Goal: Use online tool/utility: Utilize a website feature to perform a specific function

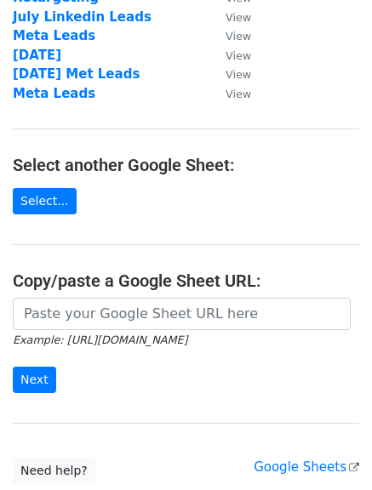
scroll to position [217, 0]
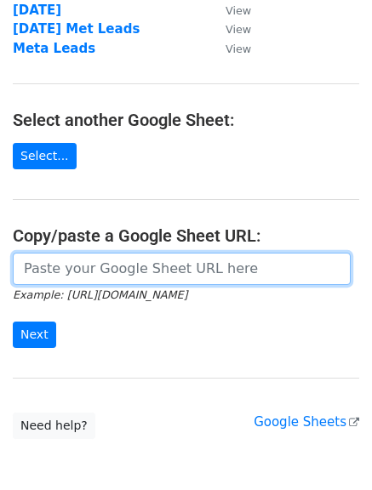
click at [106, 262] on input "url" at bounding box center [182, 269] width 338 height 32
paste input "[URL][DOMAIN_NAME]"
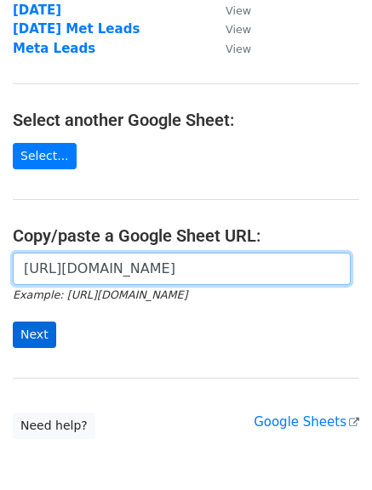
type input "[URL][DOMAIN_NAME]"
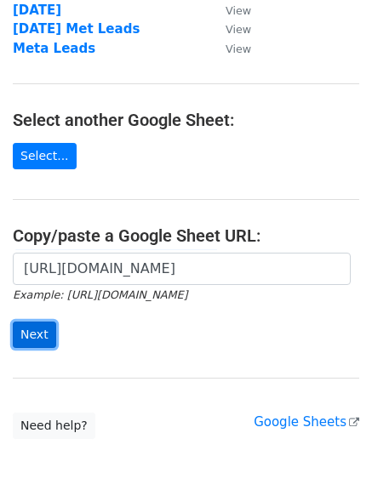
scroll to position [0, 0]
click at [27, 337] on input "Next" at bounding box center [34, 335] width 43 height 26
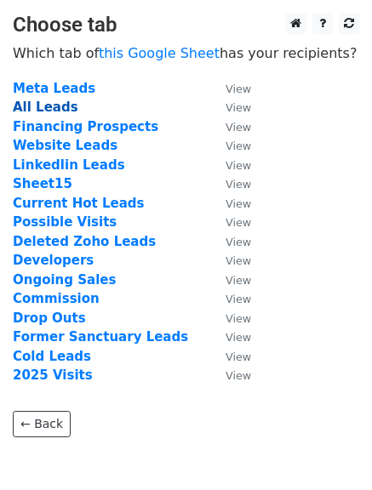
click at [37, 111] on strong "All Leads" at bounding box center [46, 107] width 66 height 15
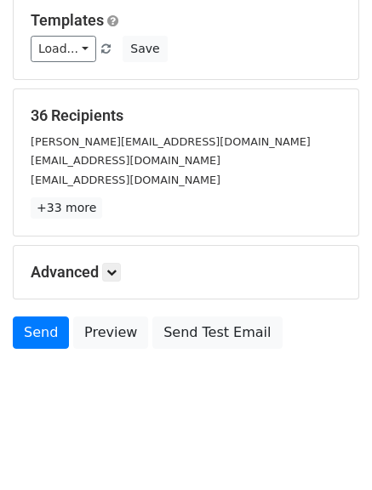
scroll to position [171, 0]
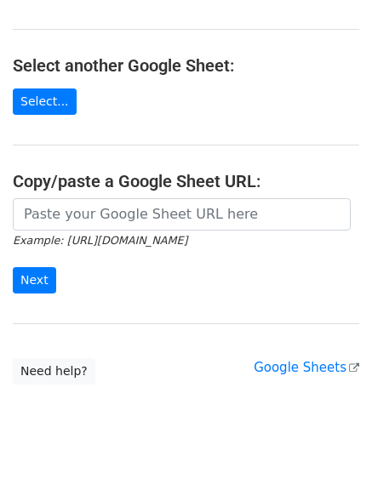
scroll to position [302, 0]
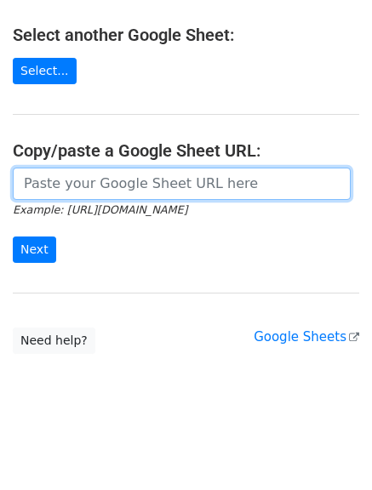
click at [162, 190] on input "url" at bounding box center [182, 184] width 338 height 32
paste input "[URL][DOMAIN_NAME]"
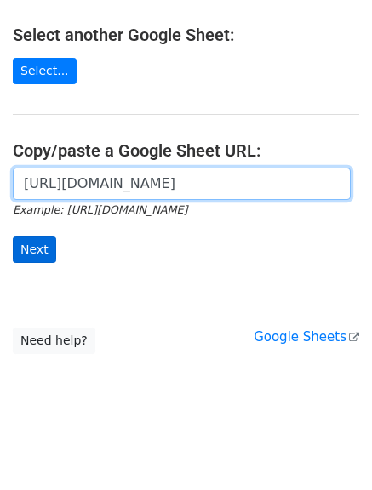
type input "https://docs.google.com/spreadsheets/d/1cSW_SPPV-D53GNt4pYRedkrEac2Ery0Jyh4J5KV…"
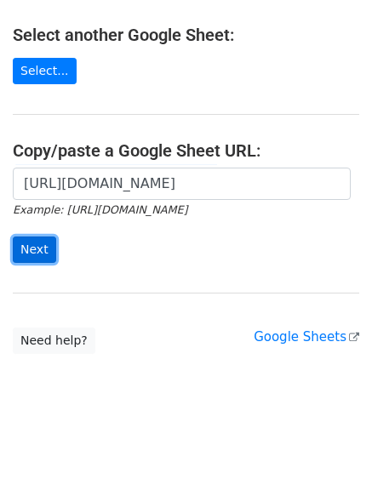
scroll to position [0, 0]
click at [23, 247] on input "Next" at bounding box center [34, 250] width 43 height 26
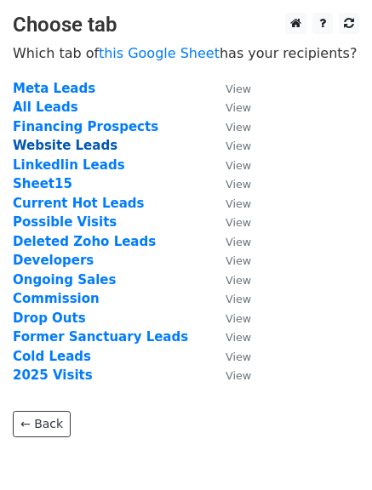
click at [66, 147] on strong "Website Leads" at bounding box center [65, 145] width 105 height 15
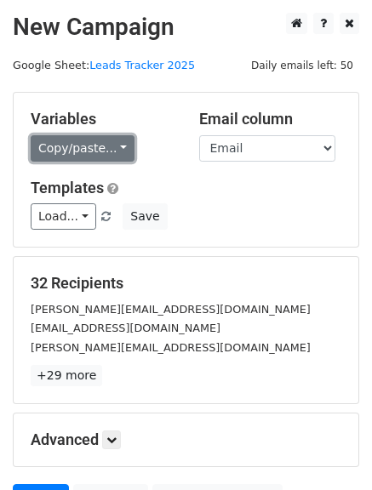
click at [112, 145] on link "Copy/paste..." at bounding box center [83, 148] width 104 height 26
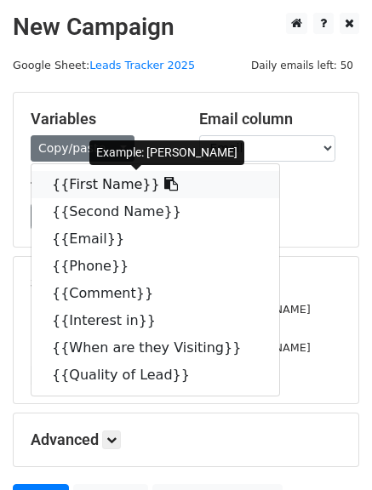
click at [116, 197] on link "{{First Name}}" at bounding box center [155, 184] width 248 height 27
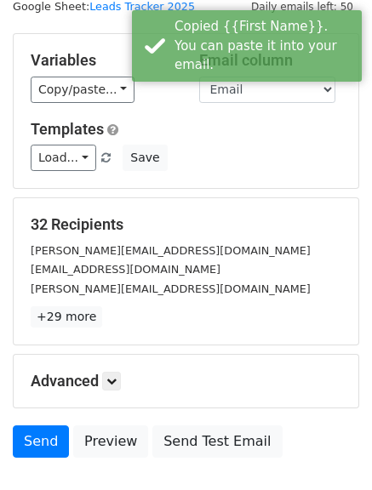
scroll to position [65, 0]
